Goal: Transaction & Acquisition: Purchase product/service

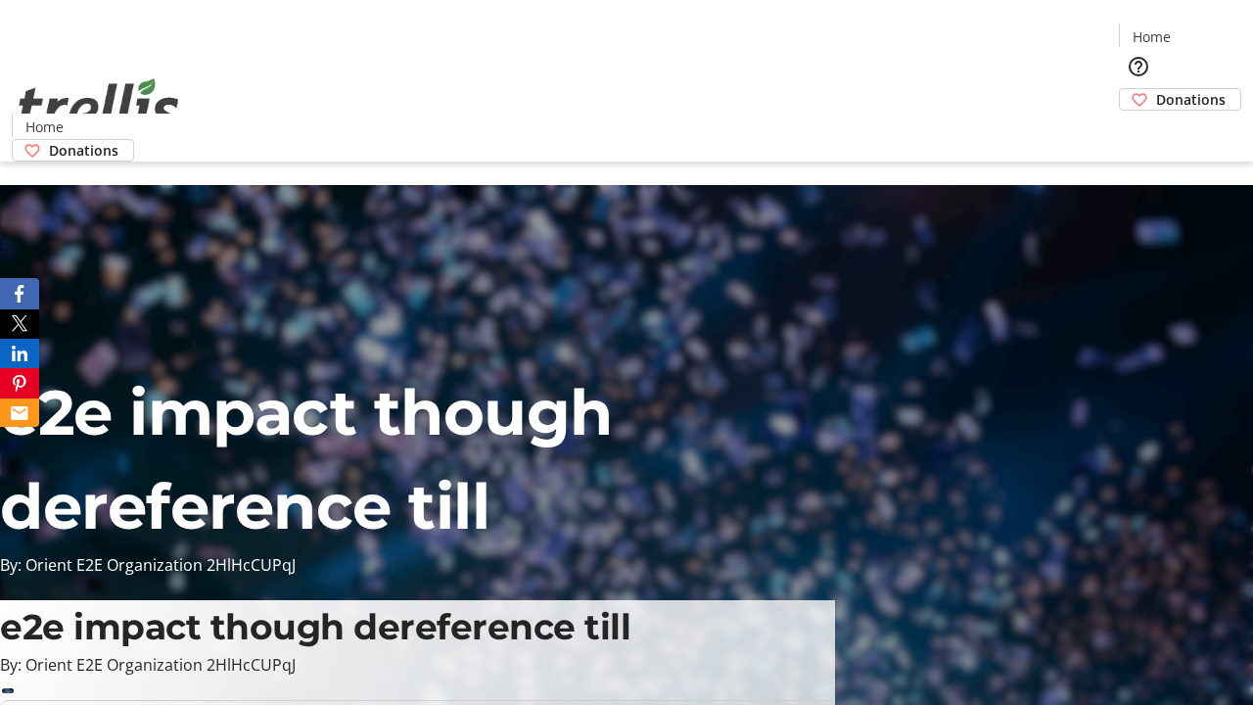
click at [1156, 89] on span "Donations" at bounding box center [1191, 99] width 70 height 21
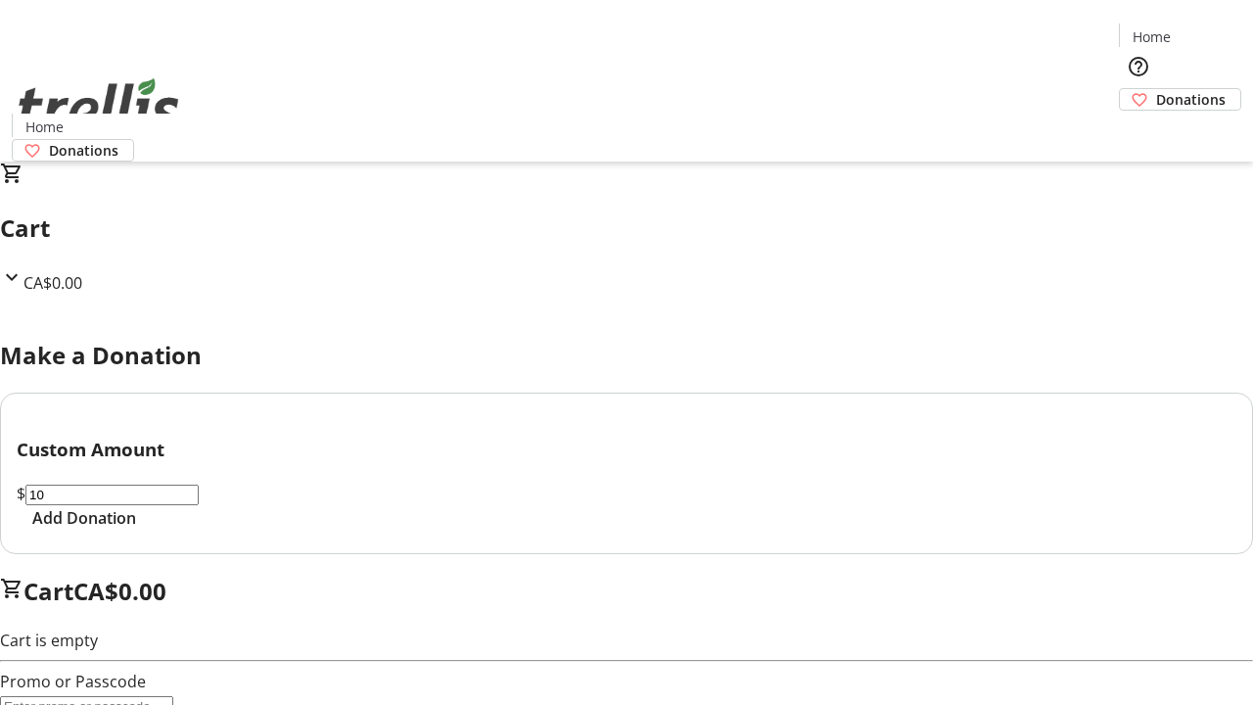
click at [136, 530] on span "Add Donation" at bounding box center [84, 517] width 104 height 23
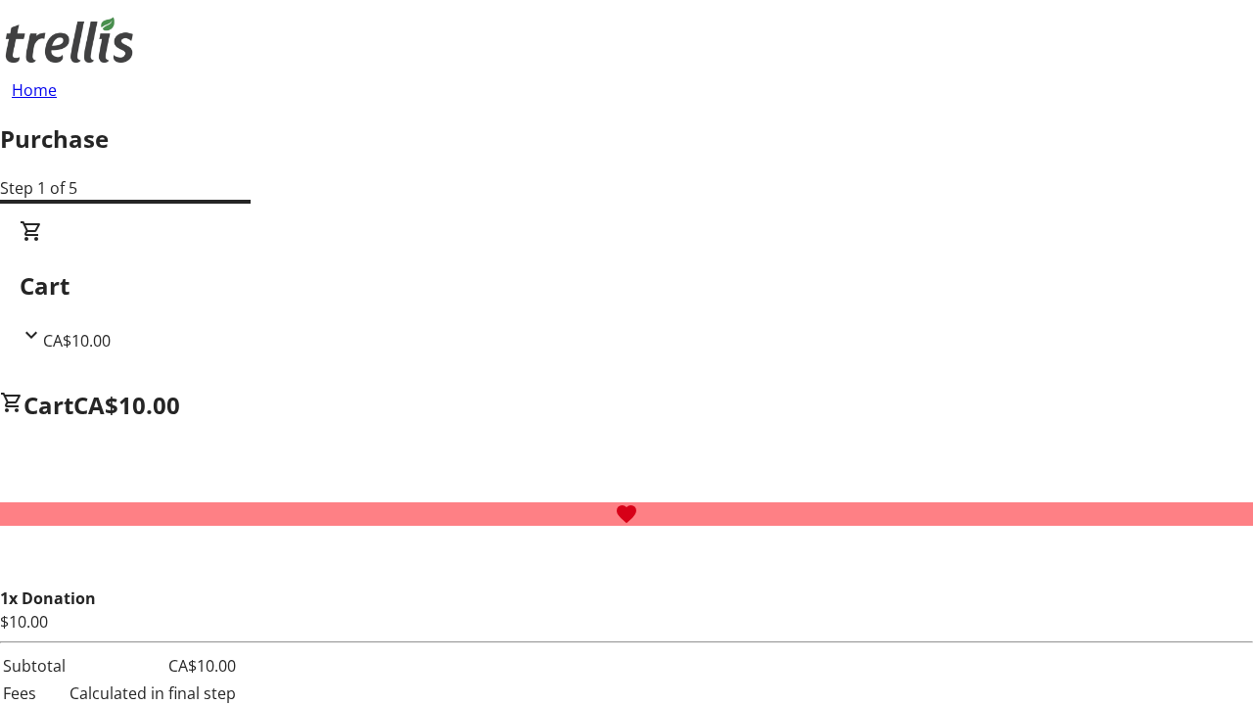
select select "CA"
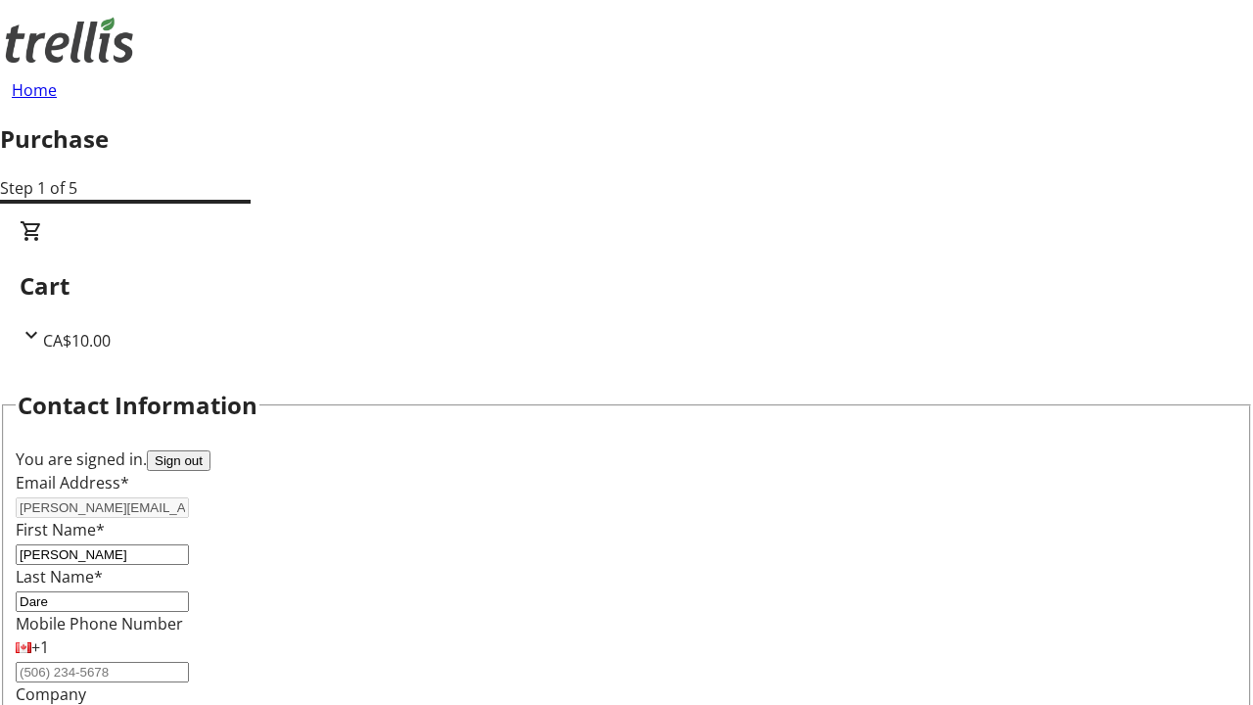
type input "[STREET_ADDRESS][PERSON_NAME]"
type input "Kelowna"
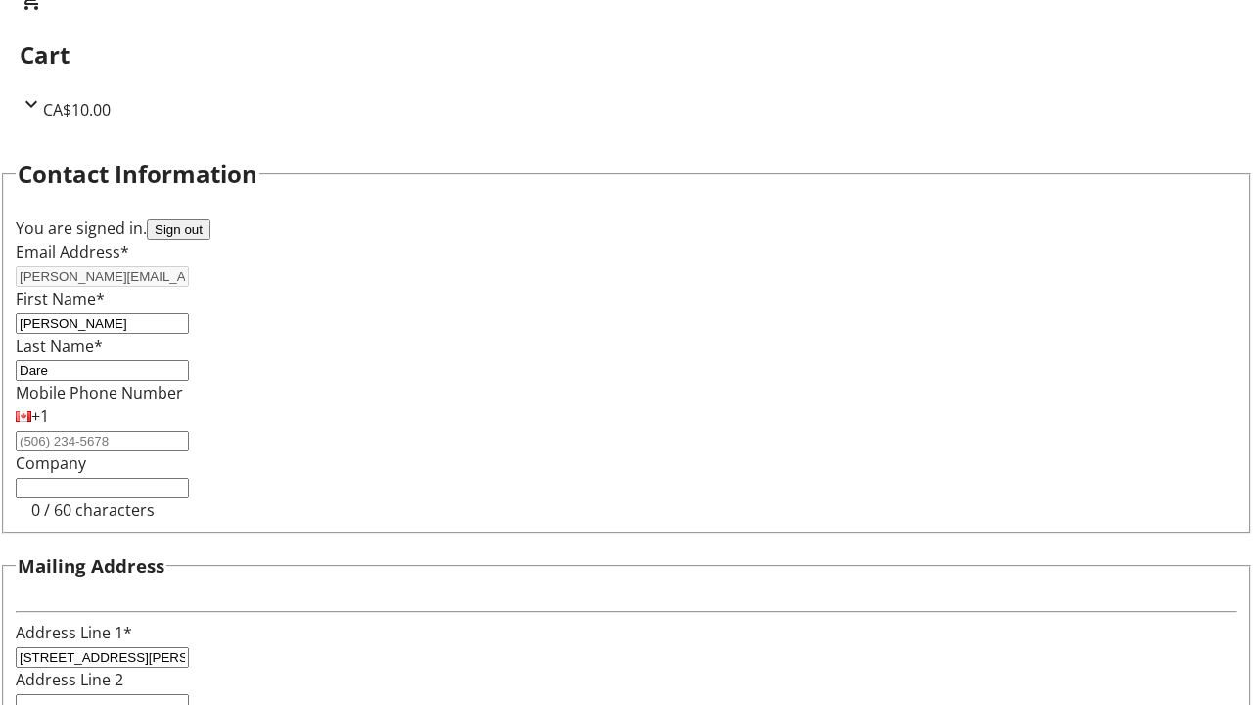
select select "BC"
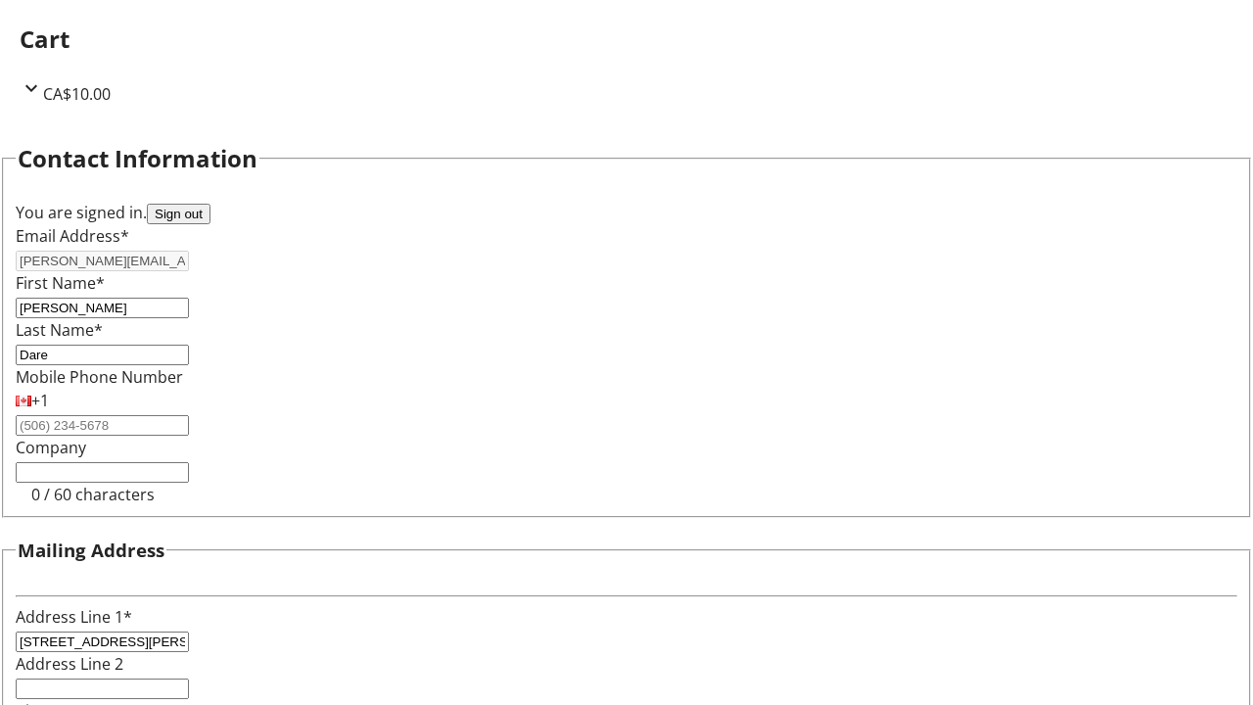
type input "Kelowna"
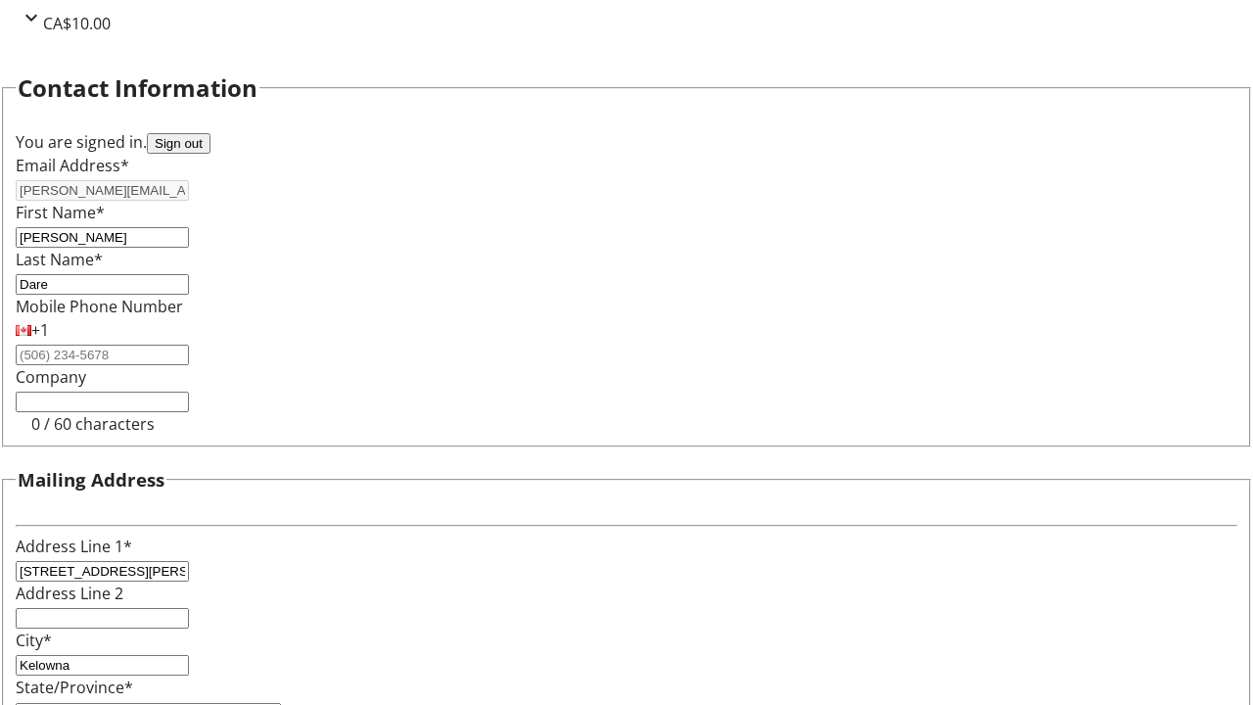
type input "V1Y 0C2"
